Goal: Transaction & Acquisition: Purchase product/service

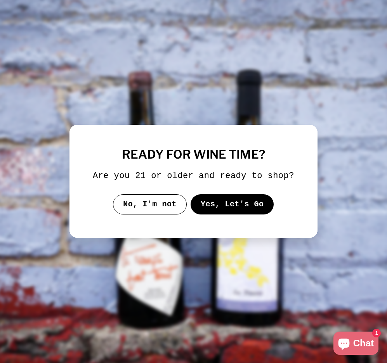
click at [210, 211] on button "Yes, Let's Go" at bounding box center [232, 204] width 83 height 20
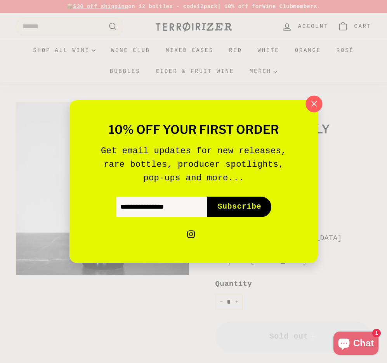
click at [313, 101] on icon "button" at bounding box center [314, 104] width 12 height 12
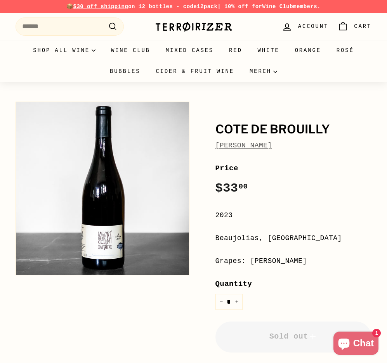
click at [235, 144] on link "[PERSON_NAME]" at bounding box center [243, 146] width 57 height 8
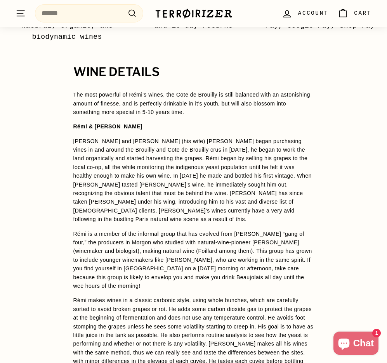
scroll to position [475, 0]
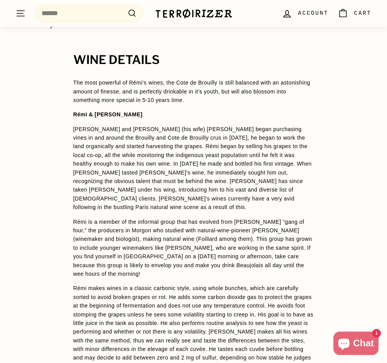
scroll to position [594, 0]
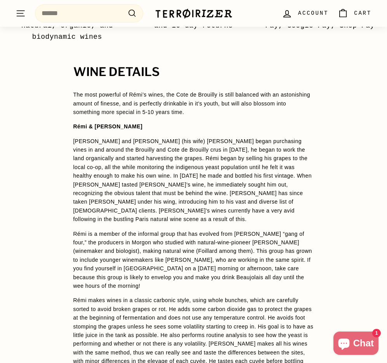
scroll to position [594, 0]
